Goal: Task Accomplishment & Management: Manage account settings

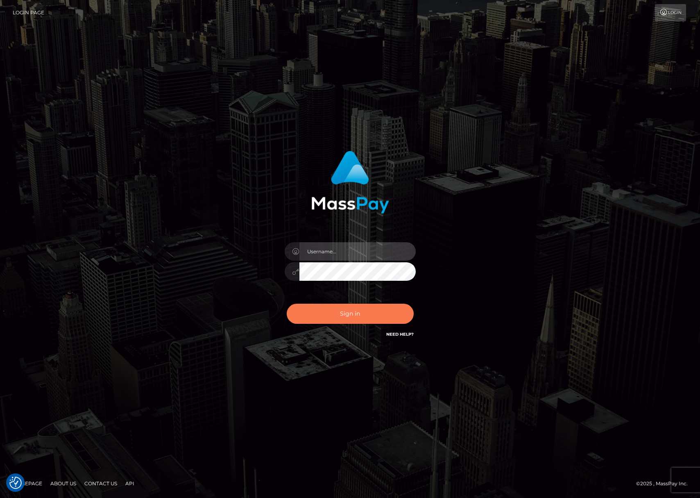
type input "efrain.ievpro"
click at [359, 310] on button "Sign in" at bounding box center [350, 313] width 127 height 20
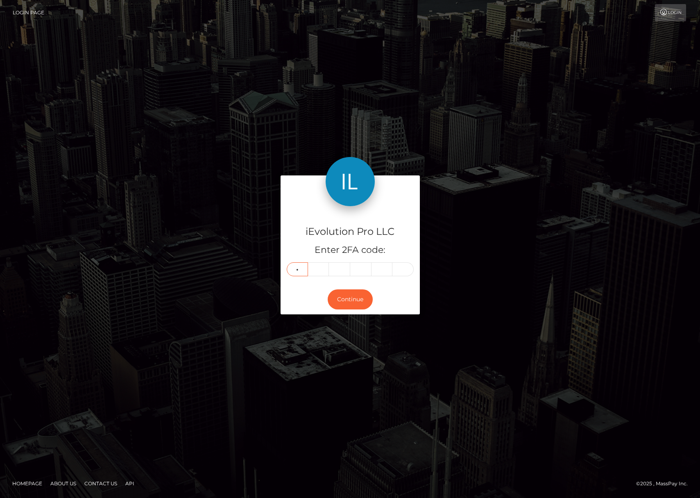
type input "2"
type input "1"
type input "6"
type input "0"
type input "2"
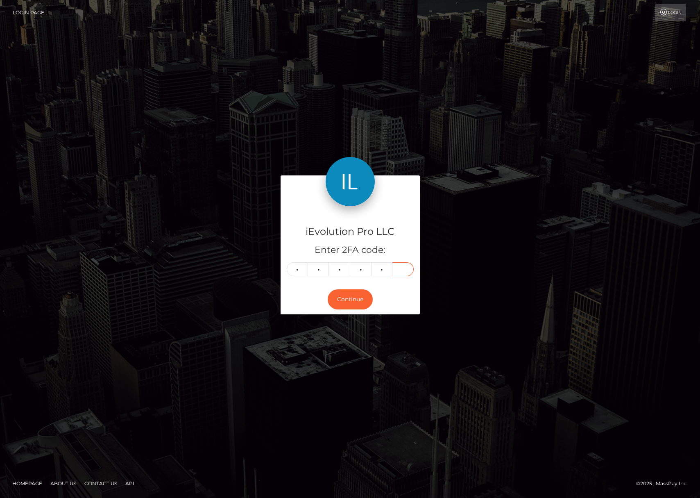
type input "3"
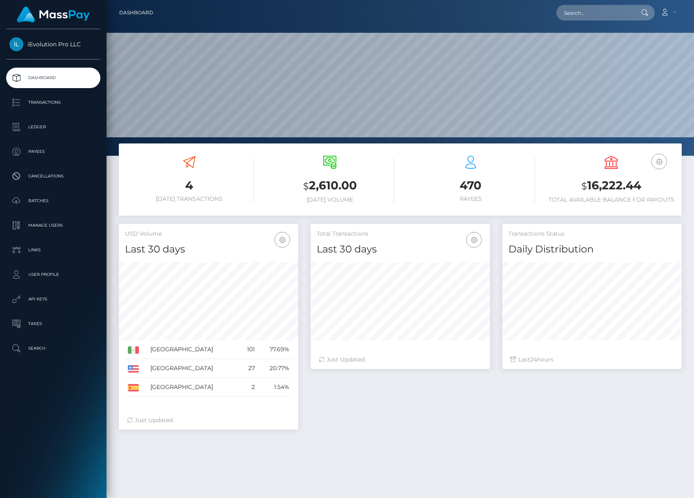
scroll to position [145, 179]
drag, startPoint x: 330, startPoint y: 195, endPoint x: 349, endPoint y: 197, distance: 18.9
click at [349, 197] on div "$ 2,610.00 Today Volume" at bounding box center [330, 180] width 129 height 48
click at [349, 197] on h6 "Today Volume" at bounding box center [330, 199] width 129 height 7
drag, startPoint x: 350, startPoint y: 197, endPoint x: 322, endPoint y: 188, distance: 29.5
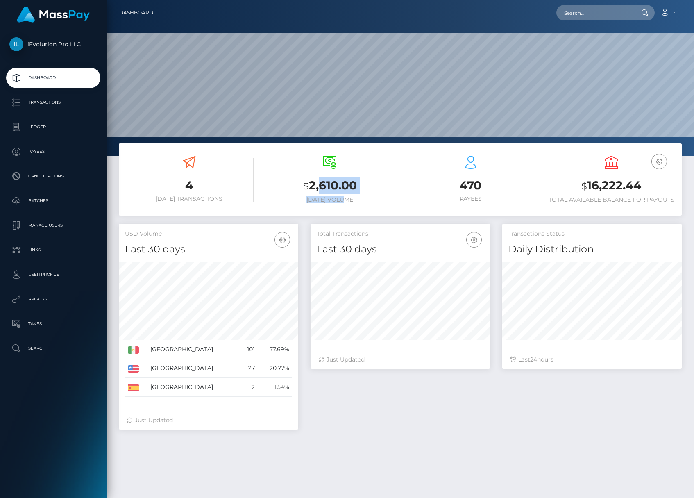
click at [322, 188] on div "$ 2,610.00 Today Volume" at bounding box center [330, 180] width 129 height 48
click at [322, 188] on h3 "$ 2,610.00" at bounding box center [330, 185] width 129 height 17
drag, startPoint x: 649, startPoint y: 186, endPoint x: 548, endPoint y: 184, distance: 100.4
click at [548, 184] on h3 "$ 16,222.44" at bounding box center [611, 185] width 129 height 17
drag, startPoint x: 583, startPoint y: 181, endPoint x: 596, endPoint y: 182, distance: 12.7
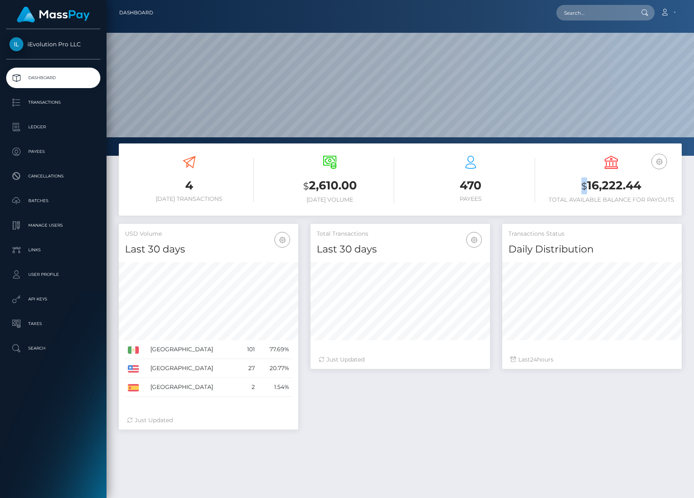
click at [586, 182] on h3 "$ 16,222.44" at bounding box center [611, 185] width 129 height 17
drag, startPoint x: 596, startPoint y: 182, endPoint x: 676, endPoint y: 188, distance: 80.1
click at [676, 188] on div "USD Balance $ 16,222.44 Total Available Balance for Payouts" at bounding box center [611, 180] width 141 height 62
drag, startPoint x: 653, startPoint y: 186, endPoint x: 627, endPoint y: 184, distance: 25.9
click at [649, 185] on h3 "$ 16,222.44" at bounding box center [611, 185] width 129 height 17
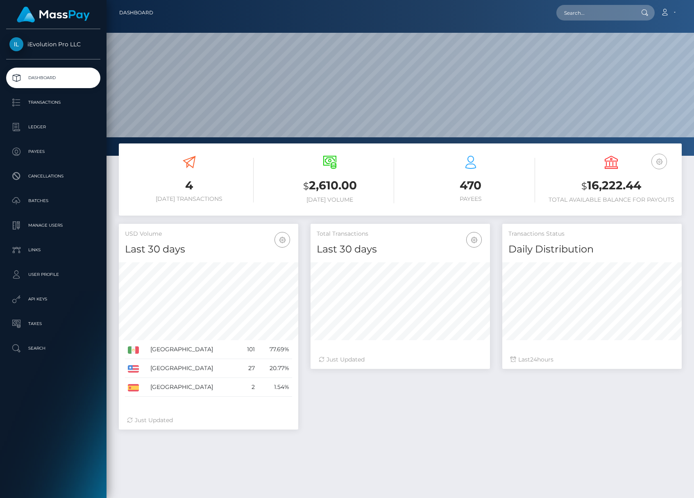
click at [666, 162] on button "button" at bounding box center [659, 162] width 16 height 16
click at [663, 162] on icon "button" at bounding box center [659, 161] width 10 height 10
click at [639, 177] on div "USD Balance" at bounding box center [635, 186] width 66 height 24
click at [640, 181] on link "USD Balance" at bounding box center [635, 178] width 66 height 15
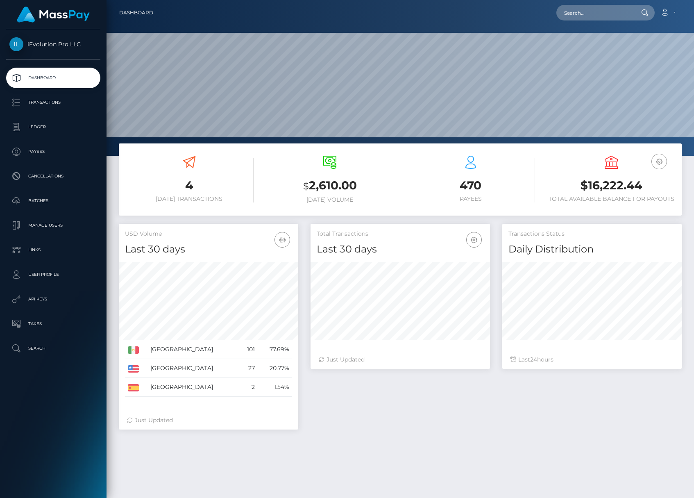
click at [653, 167] on button "button" at bounding box center [659, 162] width 16 height 16
click at [632, 185] on link "USD Balance" at bounding box center [635, 187] width 66 height 15
click at [54, 101] on p "Transactions" at bounding box center [53, 102] width 88 height 12
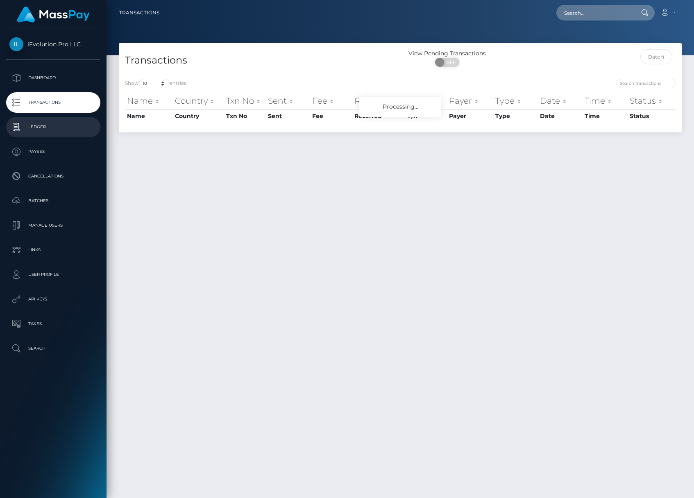
click at [50, 130] on p "Ledger" at bounding box center [53, 127] width 88 height 12
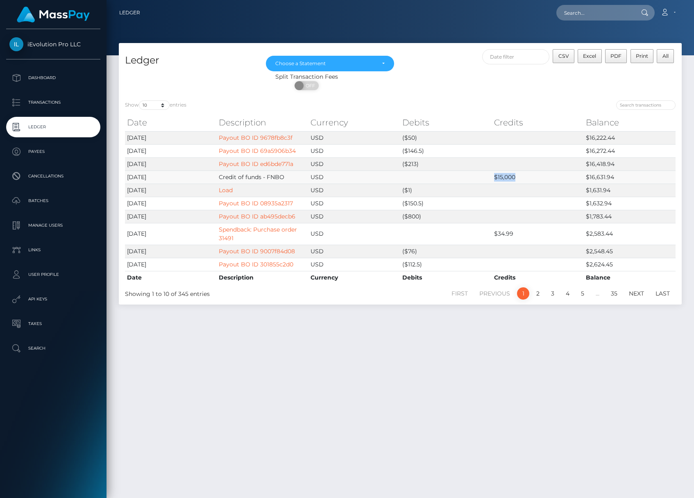
drag, startPoint x: 493, startPoint y: 178, endPoint x: 522, endPoint y: 178, distance: 28.7
click at [522, 178] on td "$15,000" at bounding box center [538, 176] width 92 height 13
click at [48, 278] on p "User Profile" at bounding box center [53, 274] width 88 height 12
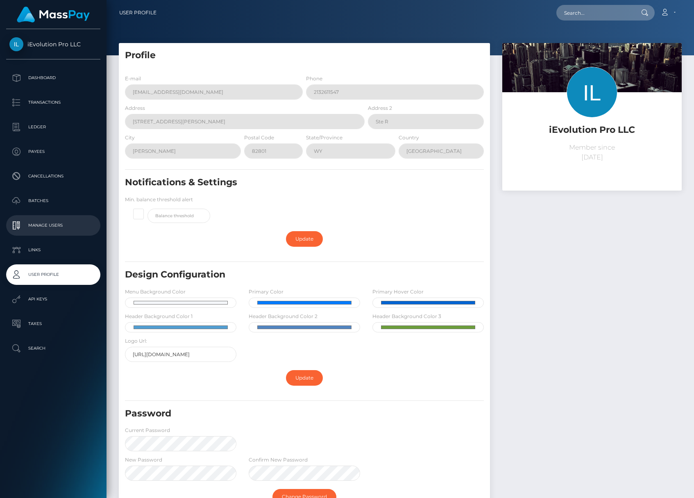
click at [50, 228] on p "Manage Users" at bounding box center [53, 225] width 88 height 12
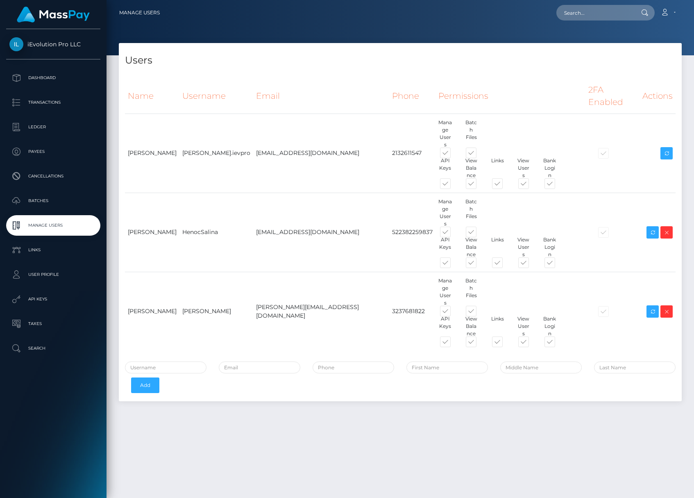
click at [453, 343] on span at bounding box center [453, 343] width 0 height 0
click at [453, 343] on input "checkbox" at bounding box center [455, 345] width 5 height 5
checkbox input "false"
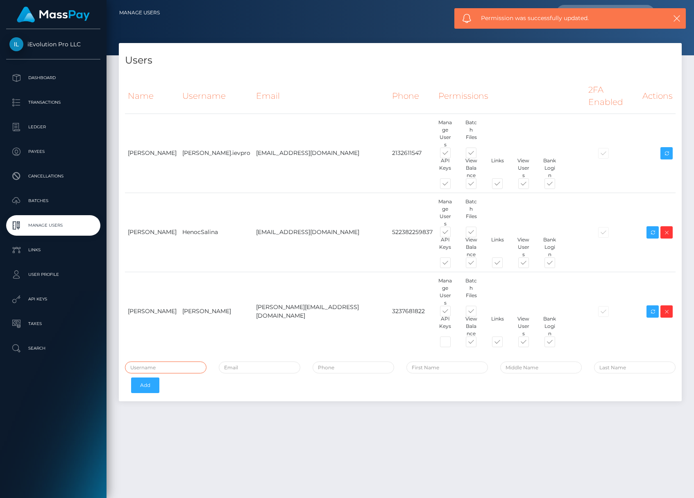
click at [160, 361] on input "text" at bounding box center [165, 367] width 81 height 12
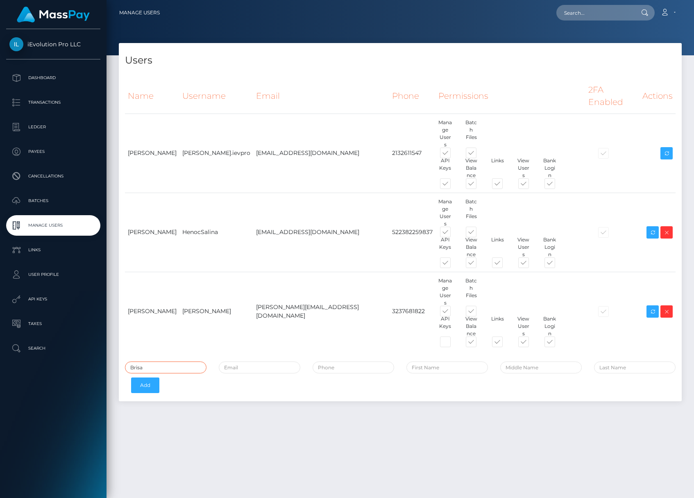
paste input "Sánchez"
click at [149, 361] on input "Brisa Sánchez" at bounding box center [165, 367] width 81 height 12
type input "Brisa Sanchez"
type input "brisa@ievolutionpro.com"
type input "522382492596"
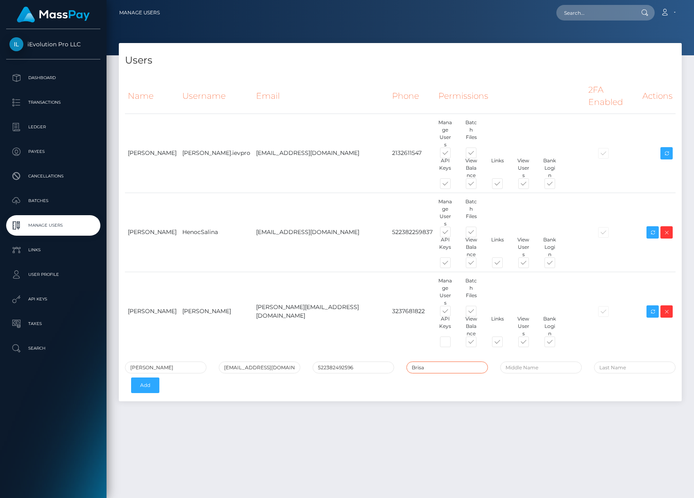
type input "Brisa"
type input "Sanchez"
click at [156, 377] on button "Add" at bounding box center [145, 385] width 28 height 16
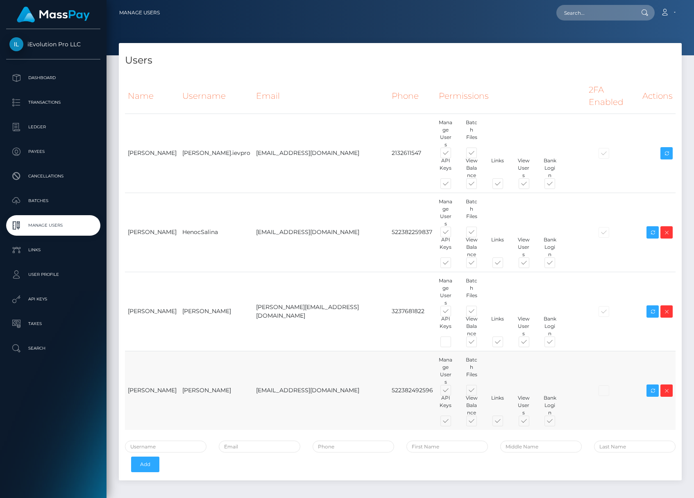
click at [453, 422] on span at bounding box center [453, 422] width 0 height 0
click at [453, 422] on input "checkbox" at bounding box center [455, 424] width 5 height 5
checkbox input "false"
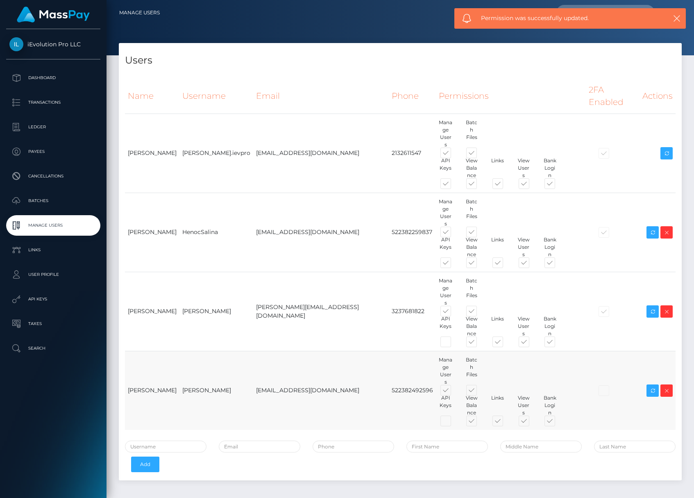
click at [479, 422] on span at bounding box center [479, 422] width 0 height 0
click at [479, 422] on input "checkbox" at bounding box center [481, 424] width 5 height 5
checkbox input "false"
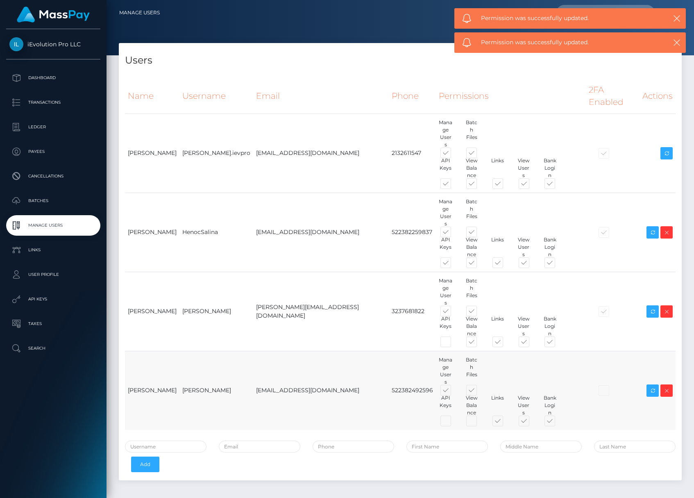
click at [505, 422] on span at bounding box center [505, 422] width 0 height 0
click at [505, 422] on input "checkbox" at bounding box center [507, 424] width 5 height 5
checkbox input "false"
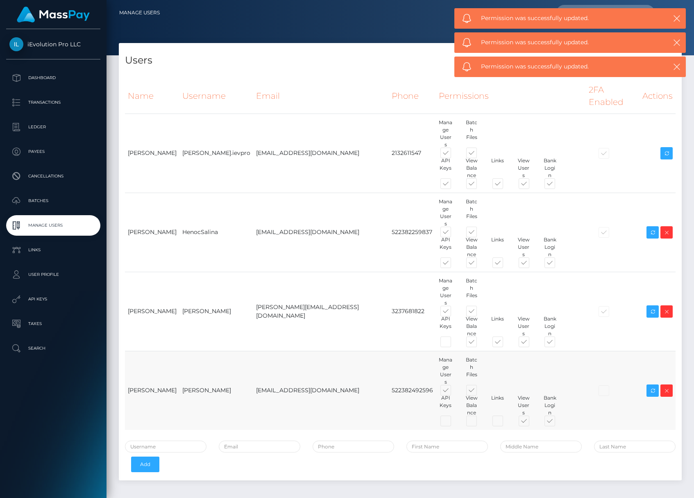
click at [479, 392] on span at bounding box center [479, 392] width 0 height 0
click at [479, 392] on input "checkbox" at bounding box center [481, 394] width 5 height 5
checkbox input "false"
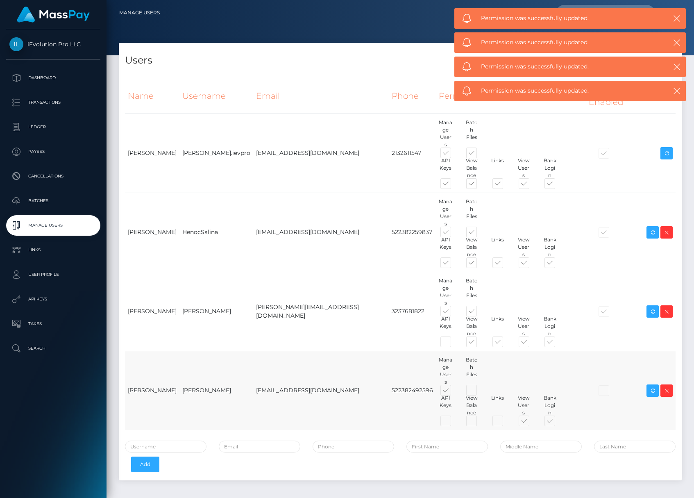
click at [557, 422] on span at bounding box center [557, 422] width 0 height 0
click at [557, 422] on input "checkbox" at bounding box center [559, 424] width 5 height 5
checkbox input "false"
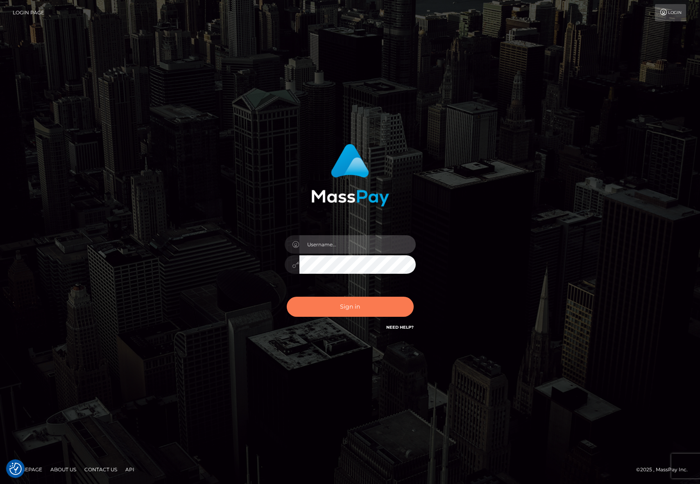
type input "[PERSON_NAME].ievpro"
click at [349, 301] on button "Sign in" at bounding box center [350, 306] width 127 height 20
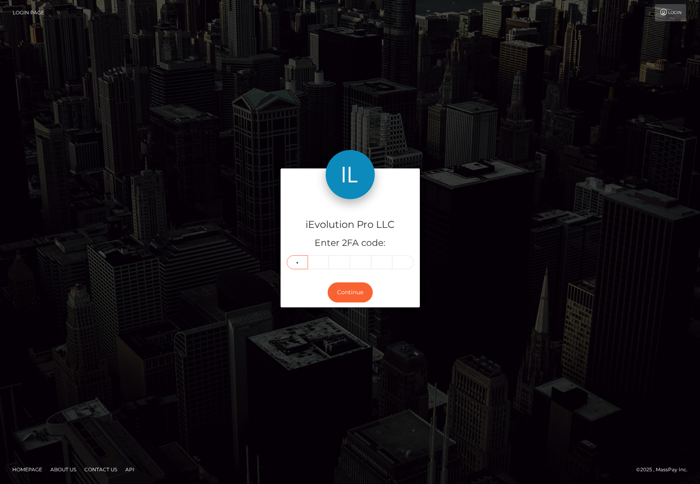
type input "2"
type input "7"
type input "6"
type input "5"
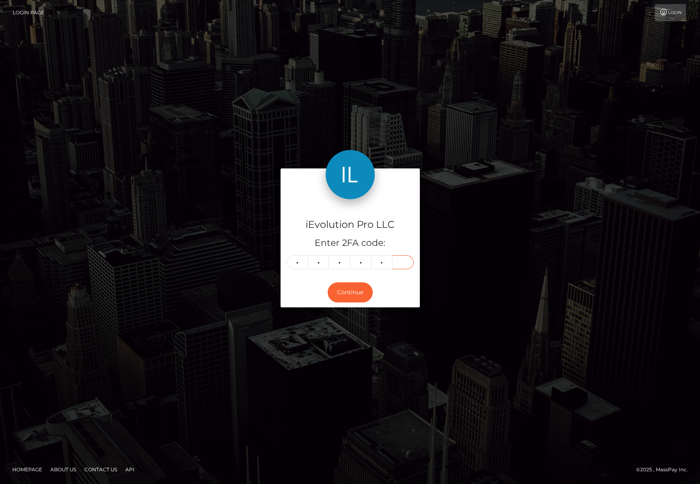
type input "9"
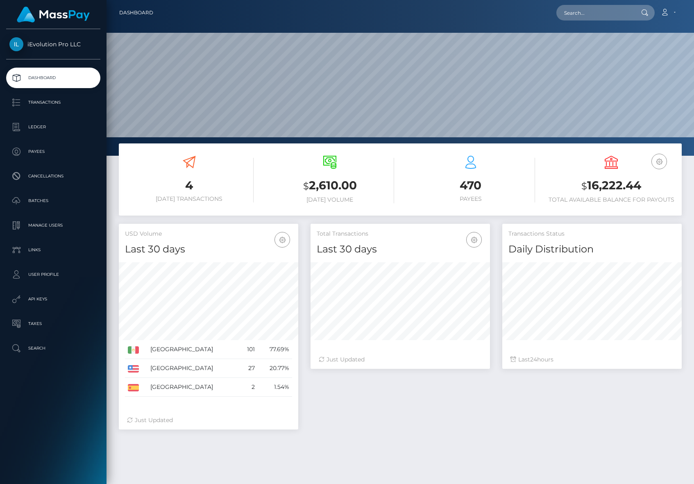
scroll to position [145, 179]
click at [79, 86] on link "Dashboard" at bounding box center [53, 78] width 94 height 20
click at [75, 97] on p "Transactions" at bounding box center [53, 102] width 88 height 12
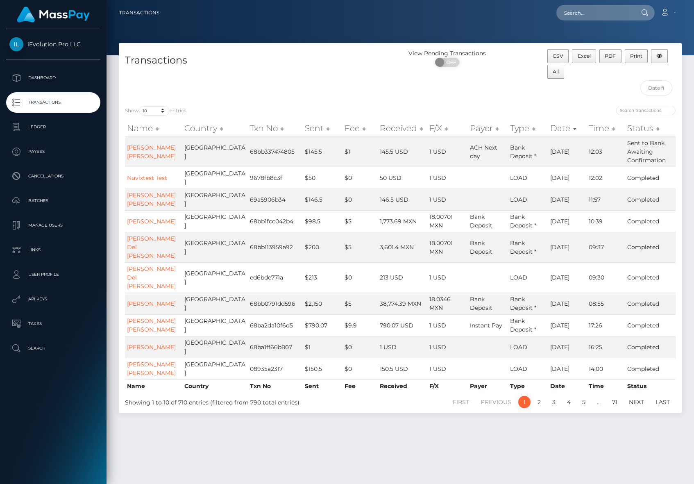
click at [620, 109] on label at bounding box center [644, 110] width 61 height 9
click at [620, 109] on input "search" at bounding box center [645, 110] width 59 height 9
click at [633, 109] on input "search" at bounding box center [645, 110] width 59 height 9
paste input "Nuvixtest386122"
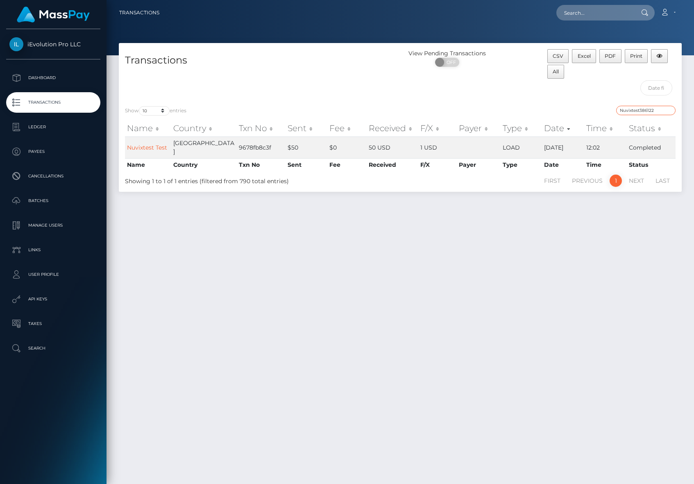
type input "Nuvixtest386122"
click at [136, 144] on link "Nuvixtest Test" at bounding box center [147, 147] width 40 height 7
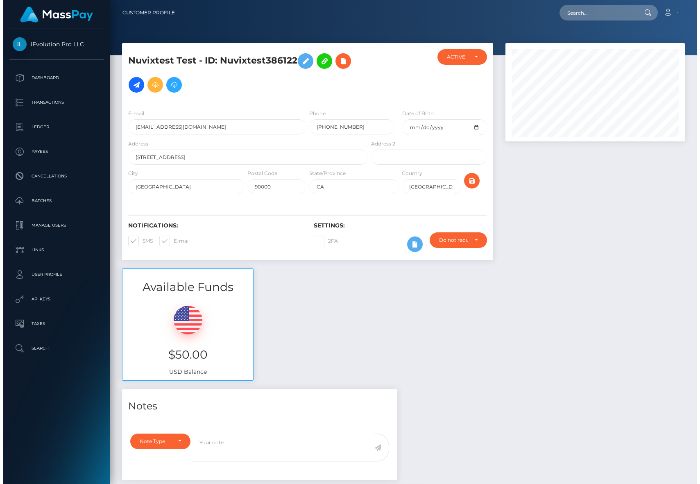
scroll to position [157, 0]
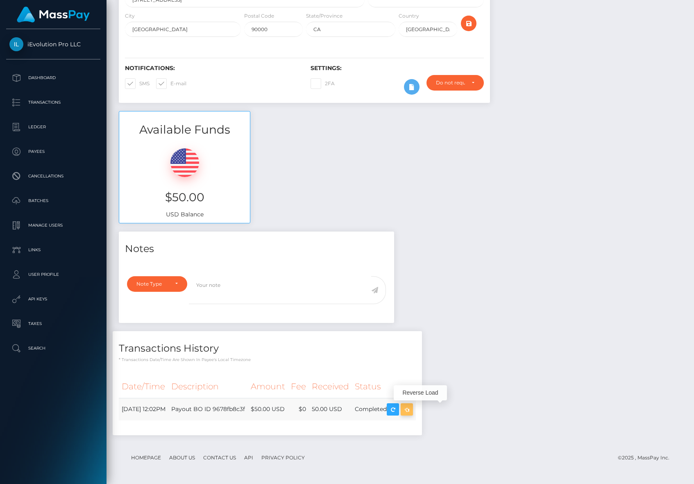
click at [412, 414] on icon "button" at bounding box center [407, 409] width 10 height 10
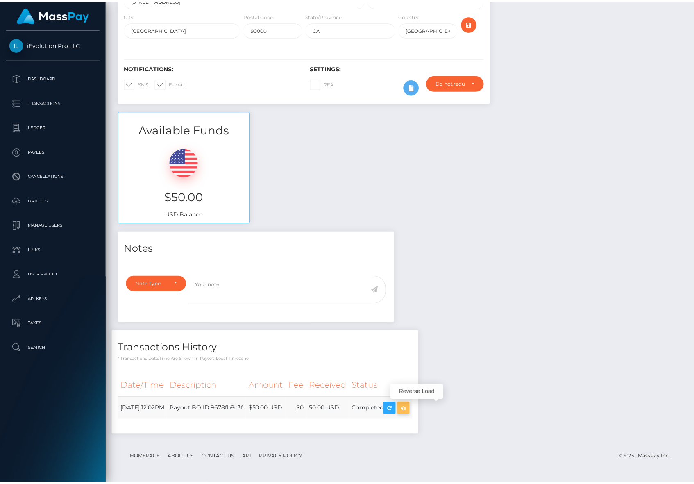
scroll to position [409423, 409342]
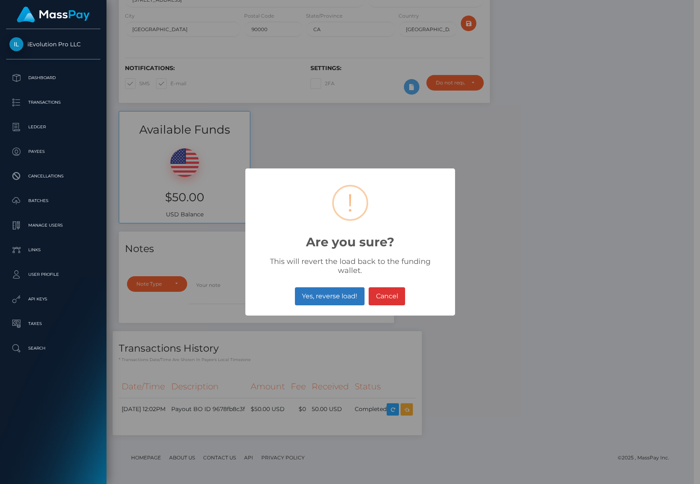
click at [350, 295] on button "Yes, reverse load!" at bounding box center [330, 296] width 70 height 18
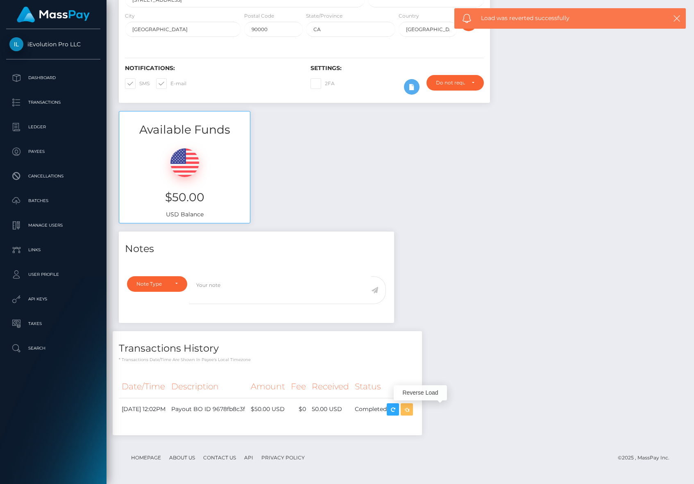
scroll to position [0, 0]
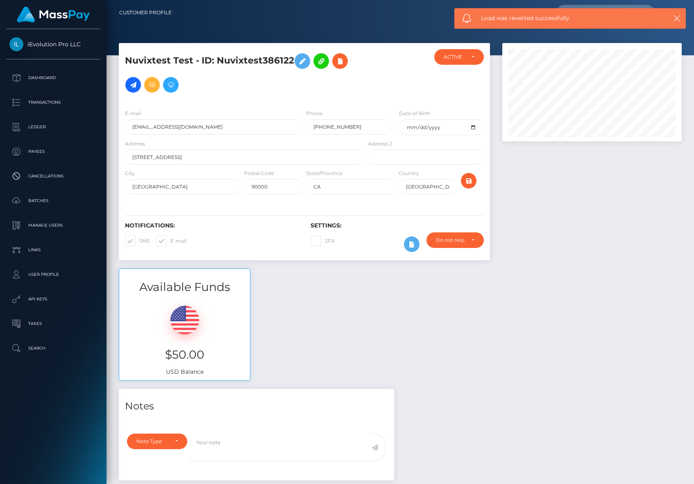
click at [350, 295] on div "Available Funds $50.00 USD Balance" at bounding box center [400, 328] width 575 height 120
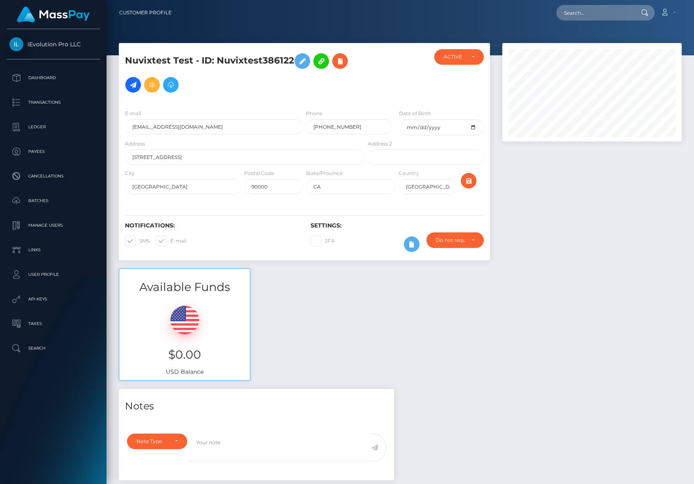
scroll to position [98, 179]
click at [470, 240] on div "Do not require" at bounding box center [455, 240] width 38 height 7
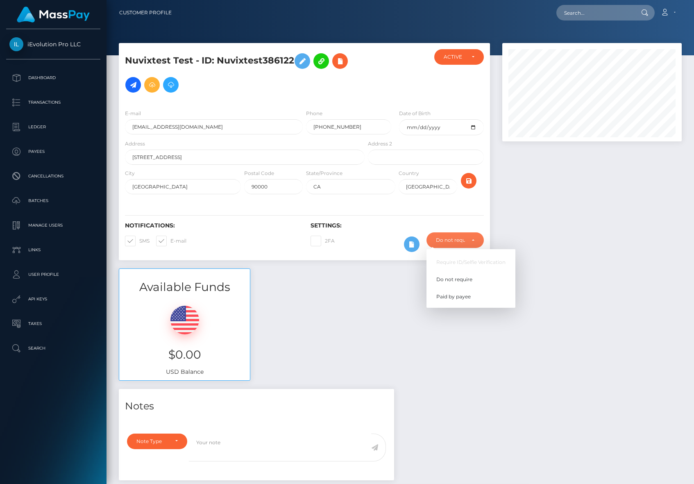
click at [540, 251] on div at bounding box center [592, 155] width 192 height 225
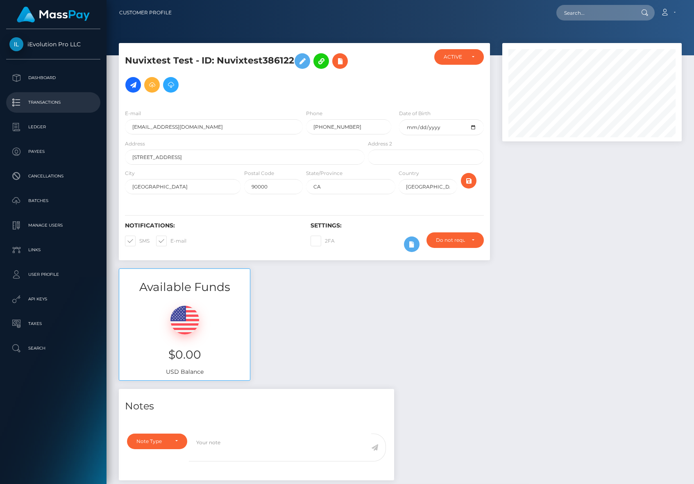
click at [43, 95] on link "Transactions" at bounding box center [53, 102] width 94 height 20
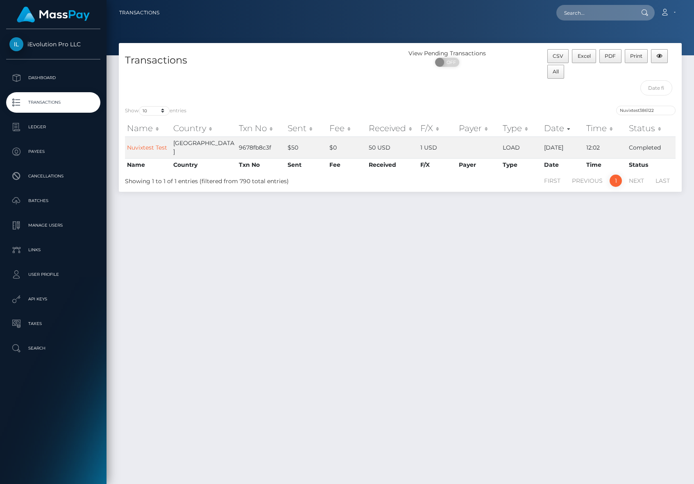
click at [57, 108] on p "Transactions" at bounding box center [53, 102] width 88 height 12
click at [643, 87] on input "text" at bounding box center [656, 87] width 32 height 15
click at [676, 88] on div "CSV Excel PDF Print All" at bounding box center [611, 74] width 141 height 50
click at [668, 111] on input "Nuvixtest386122" at bounding box center [645, 110] width 59 height 9
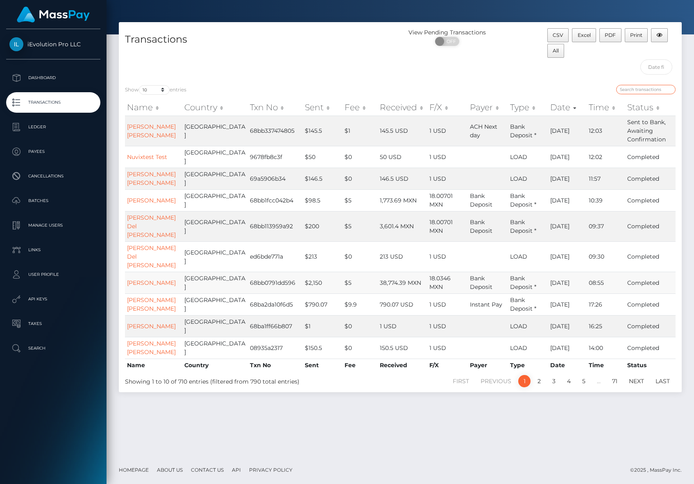
scroll to position [21, 0]
click at [147, 286] on link "[PERSON_NAME]" at bounding box center [151, 281] width 49 height 7
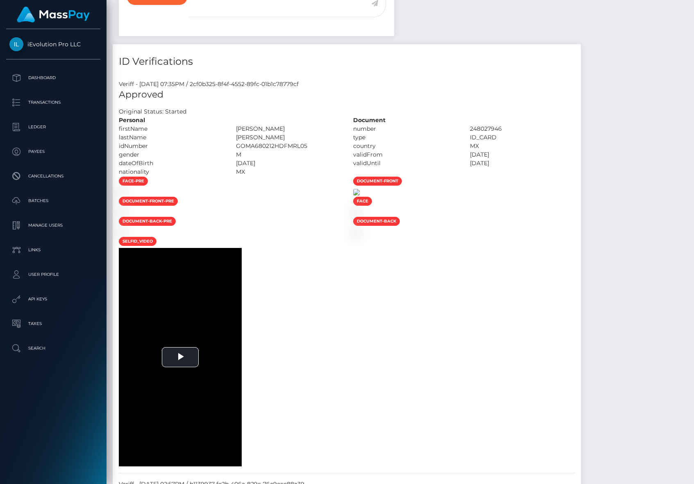
scroll to position [588, 0]
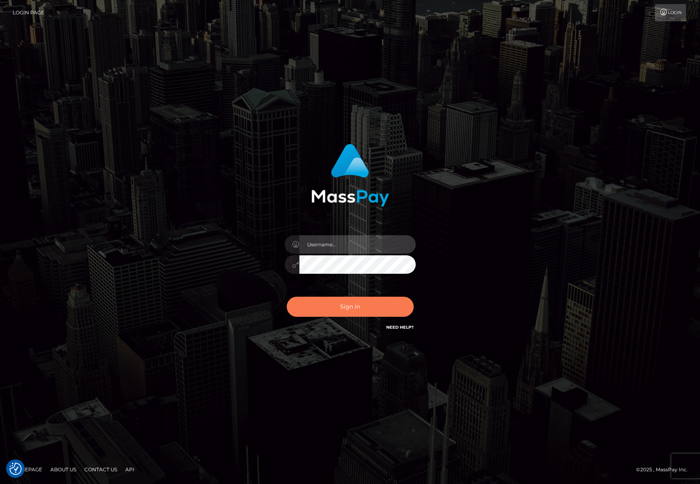
type input "[PERSON_NAME].ievpro"
click at [368, 300] on button "Sign in" at bounding box center [350, 306] width 127 height 20
type input "efrain.ievpro"
click at [352, 306] on button "Sign in" at bounding box center [350, 306] width 127 height 20
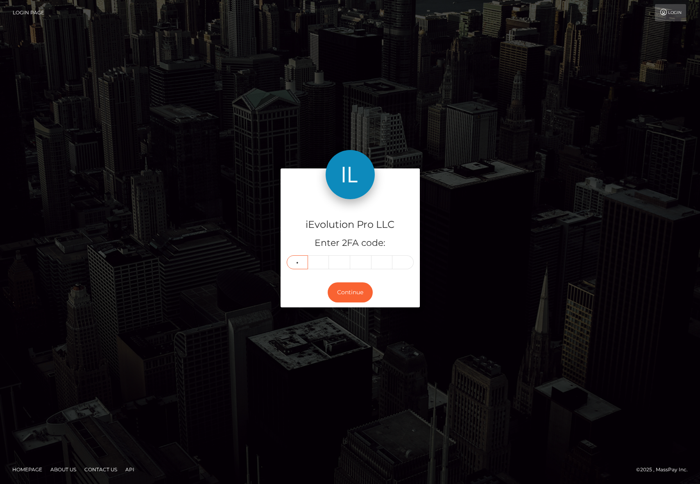
type input "8"
type input "9"
type input "7"
type input "3"
type input "7"
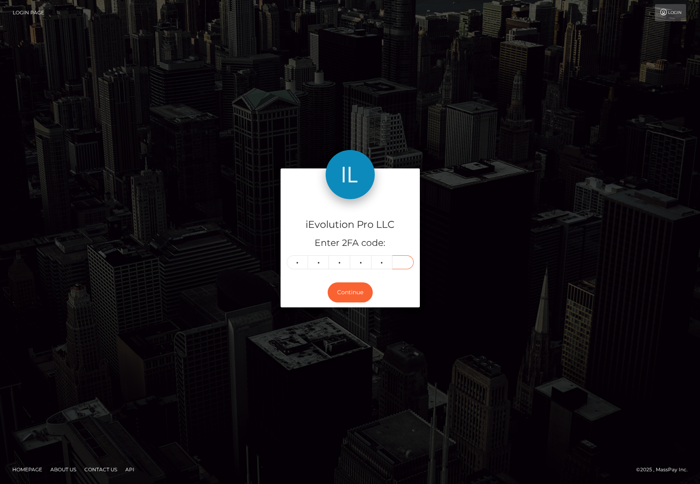
type input "2"
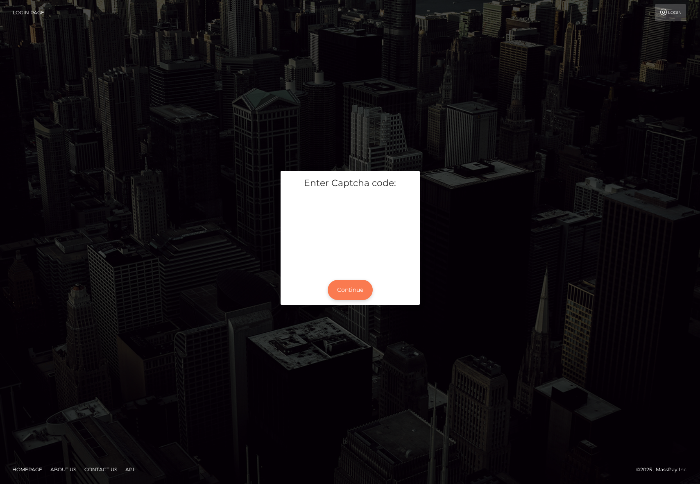
click at [342, 292] on button "Continue" at bounding box center [350, 290] width 45 height 20
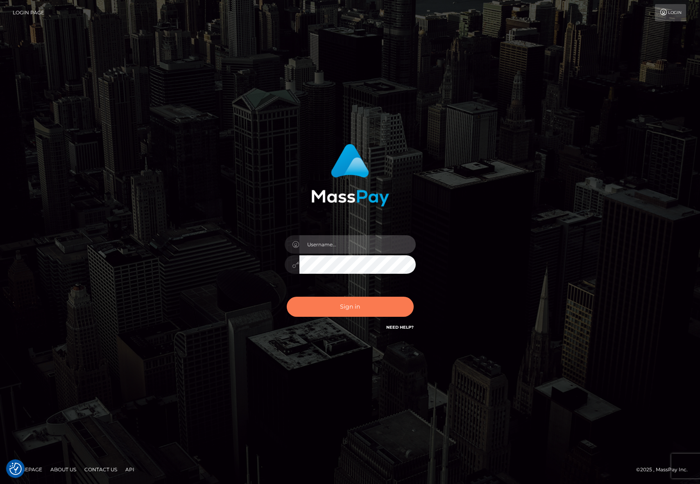
type input "[PERSON_NAME].ievpro"
click at [372, 308] on button "Sign in" at bounding box center [350, 306] width 127 height 20
